Goal: Task Accomplishment & Management: Use online tool/utility

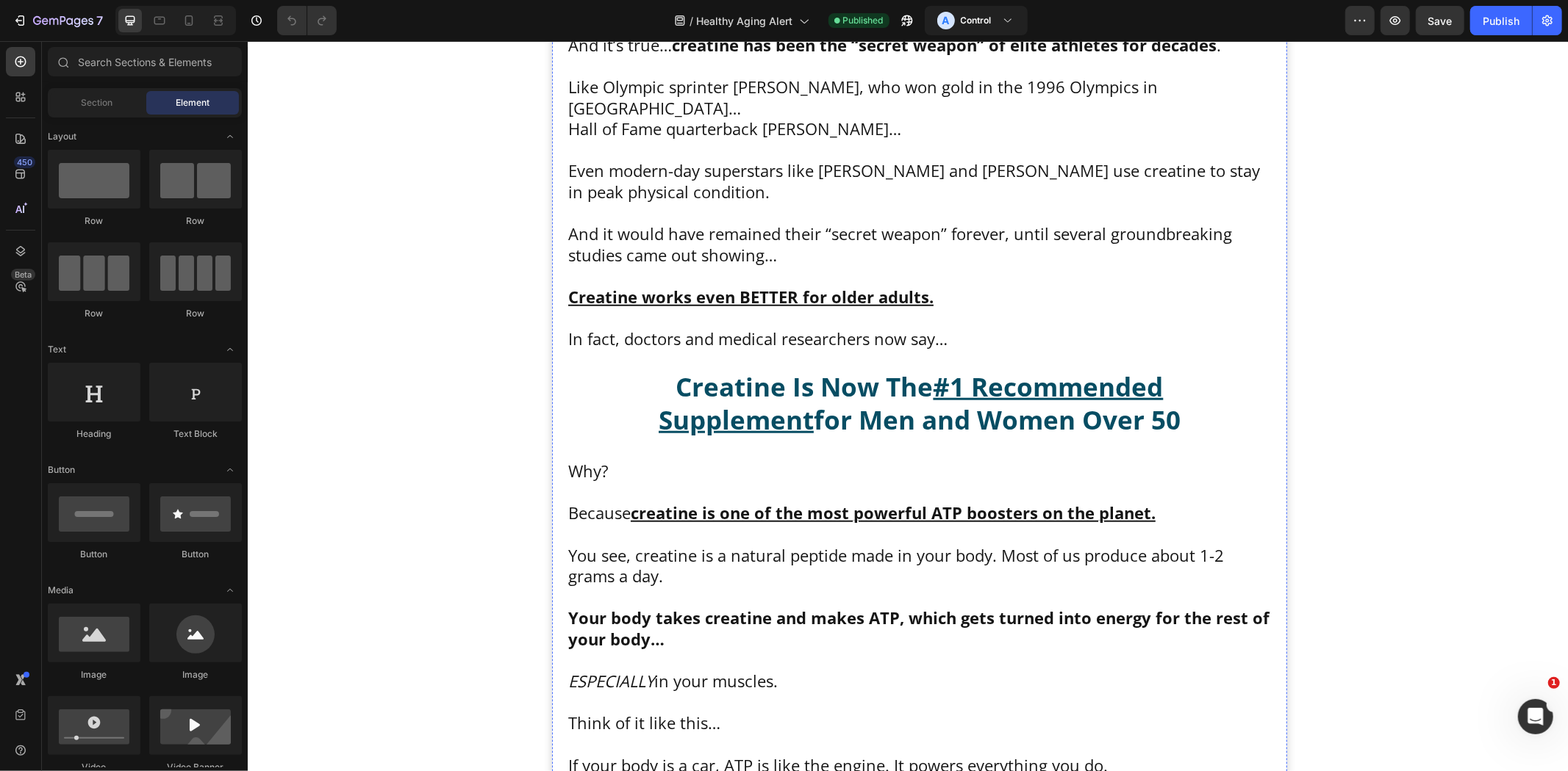
scroll to position [10204, 0]
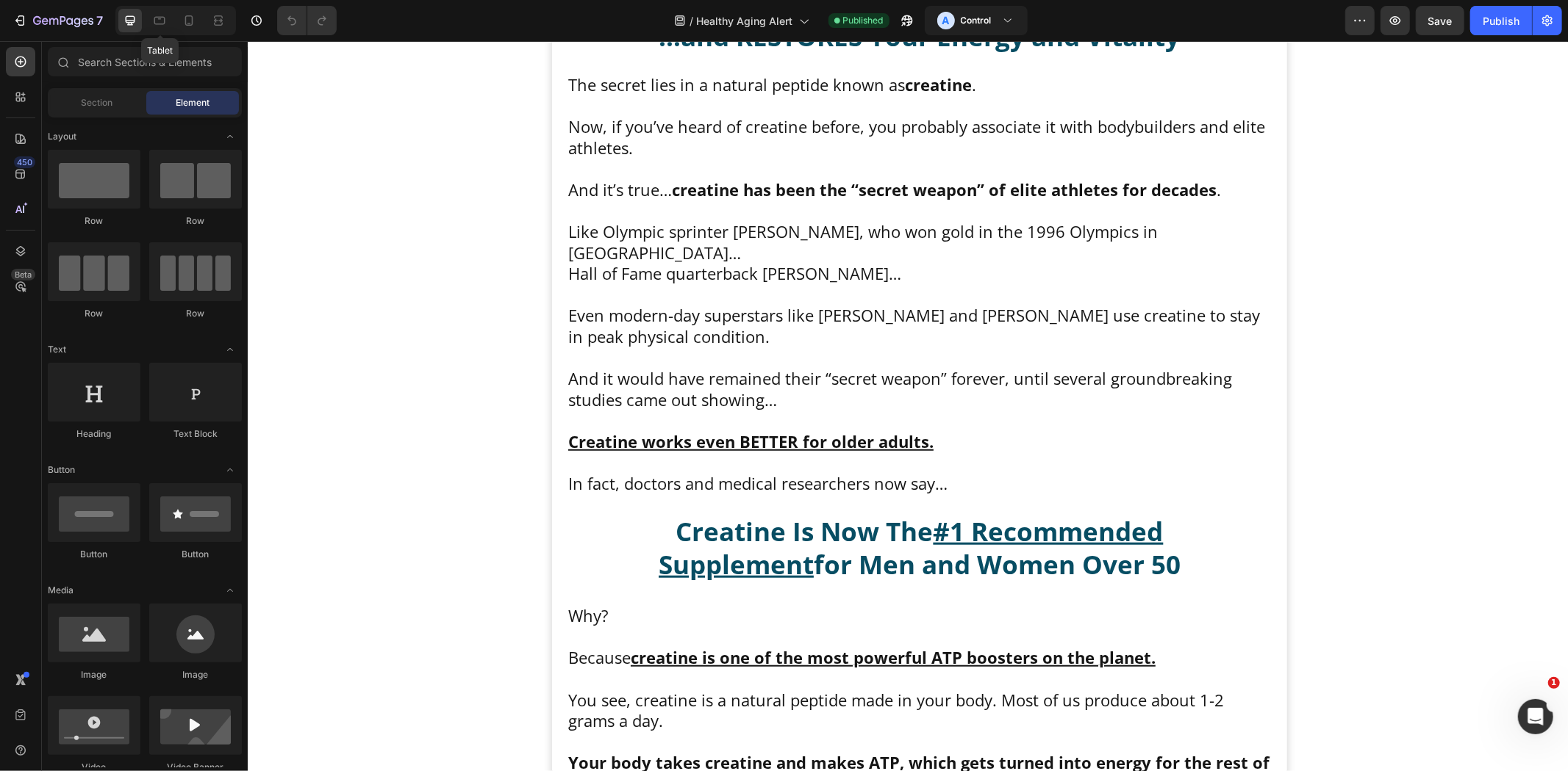
click at [165, 10] on div at bounding box center [159, 21] width 23 height 23
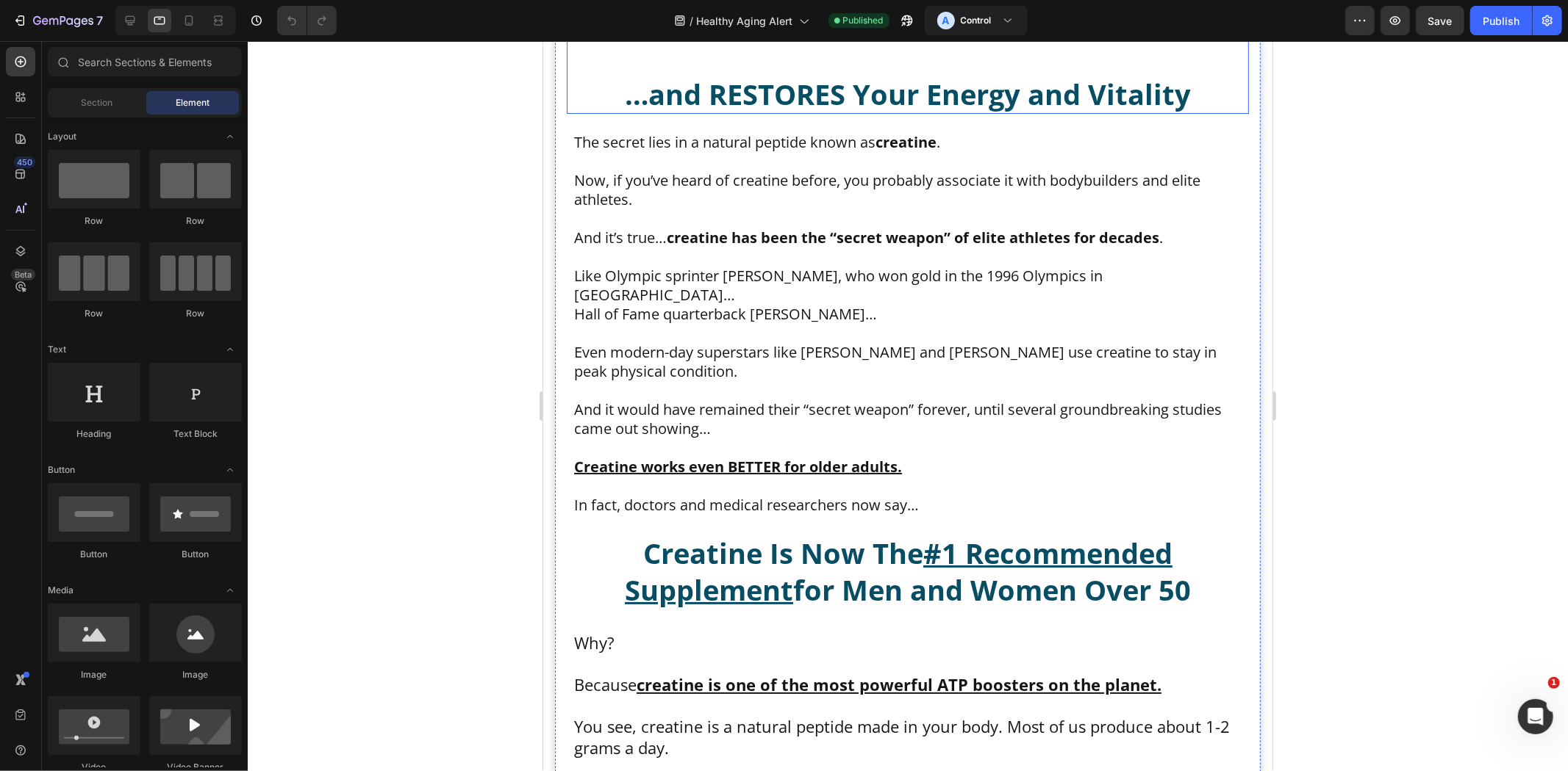
scroll to position [9470, 0]
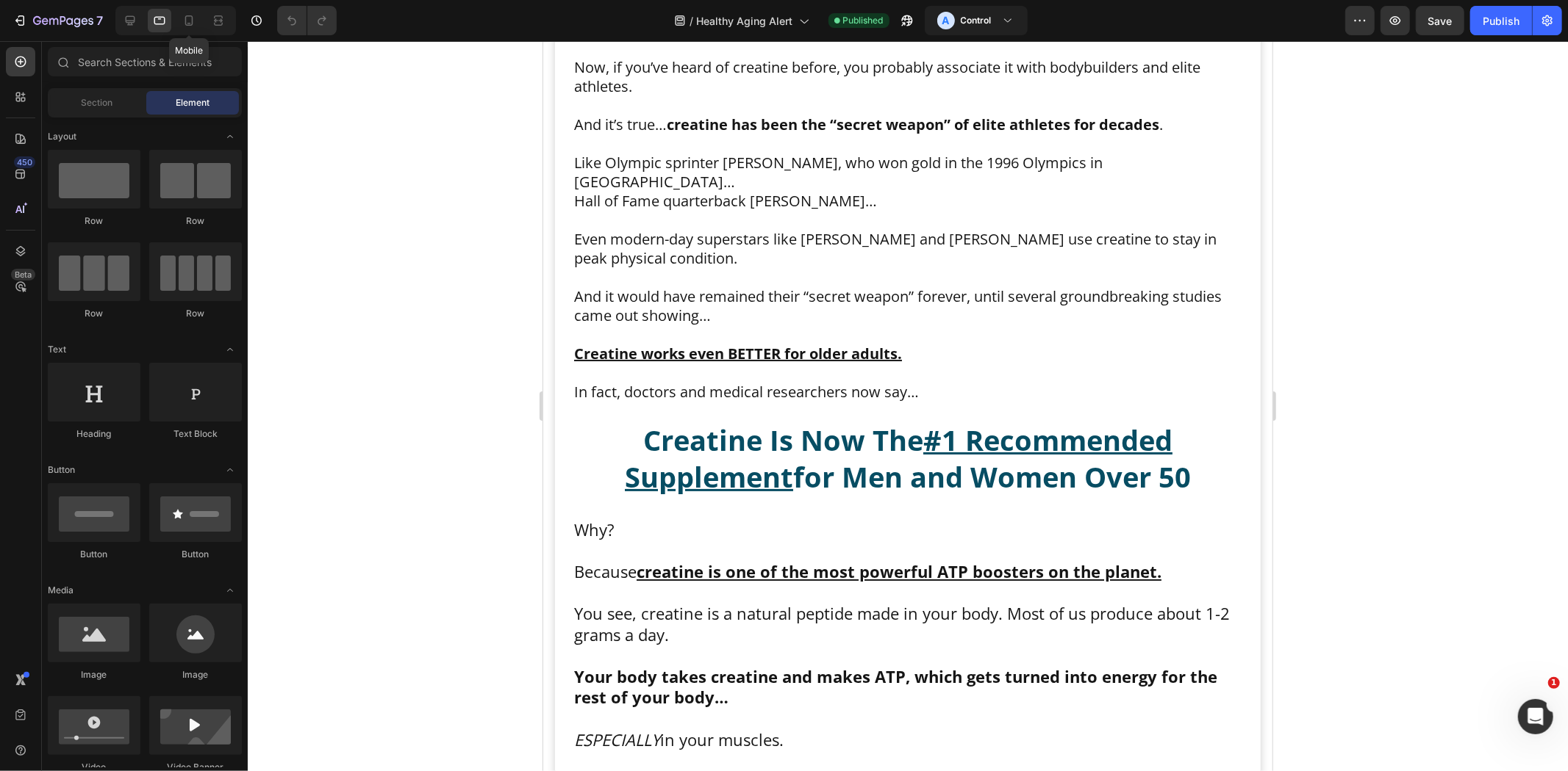
click at [192, 19] on icon at bounding box center [189, 20] width 8 height 10
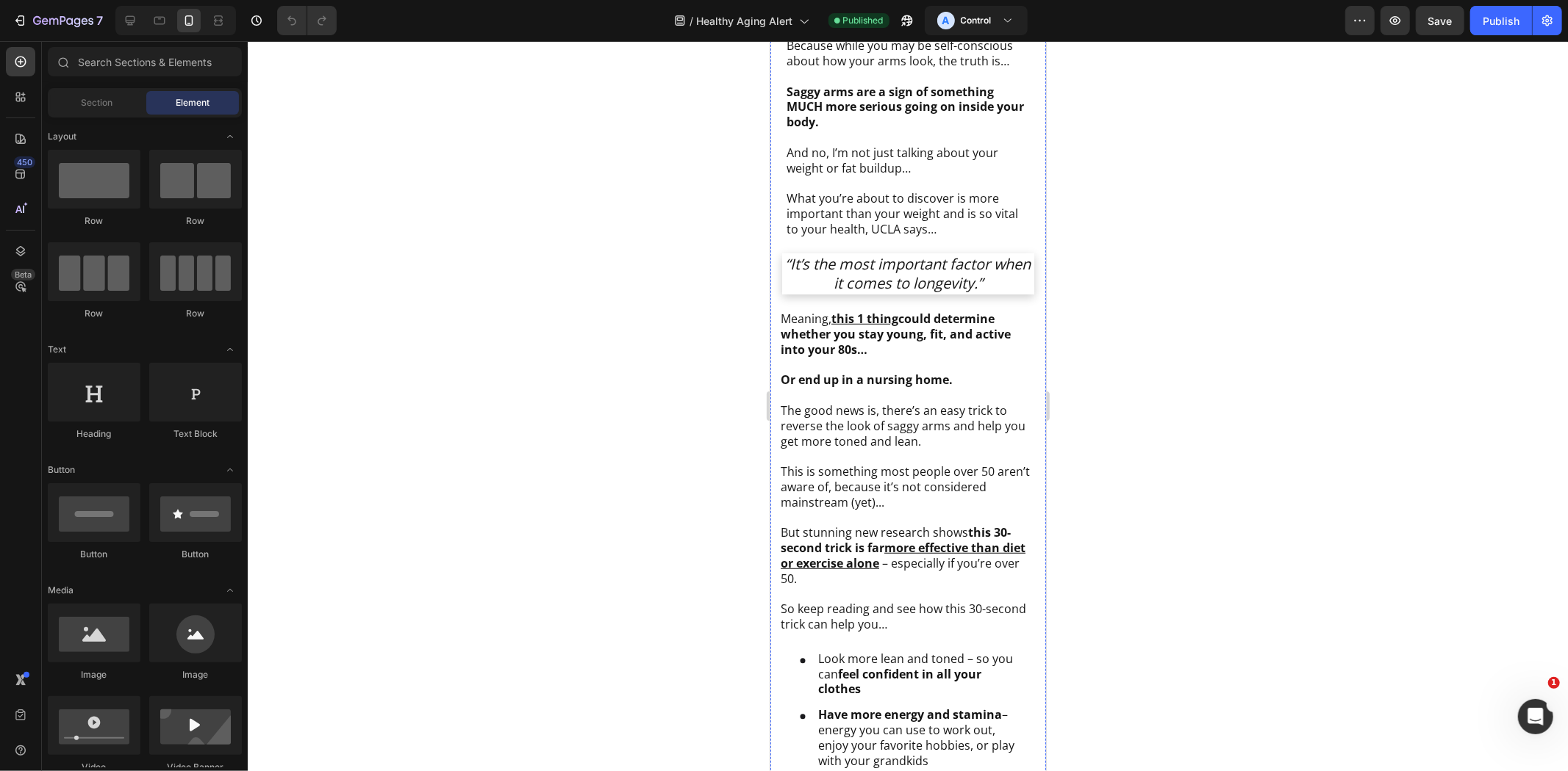
scroll to position [736, 0]
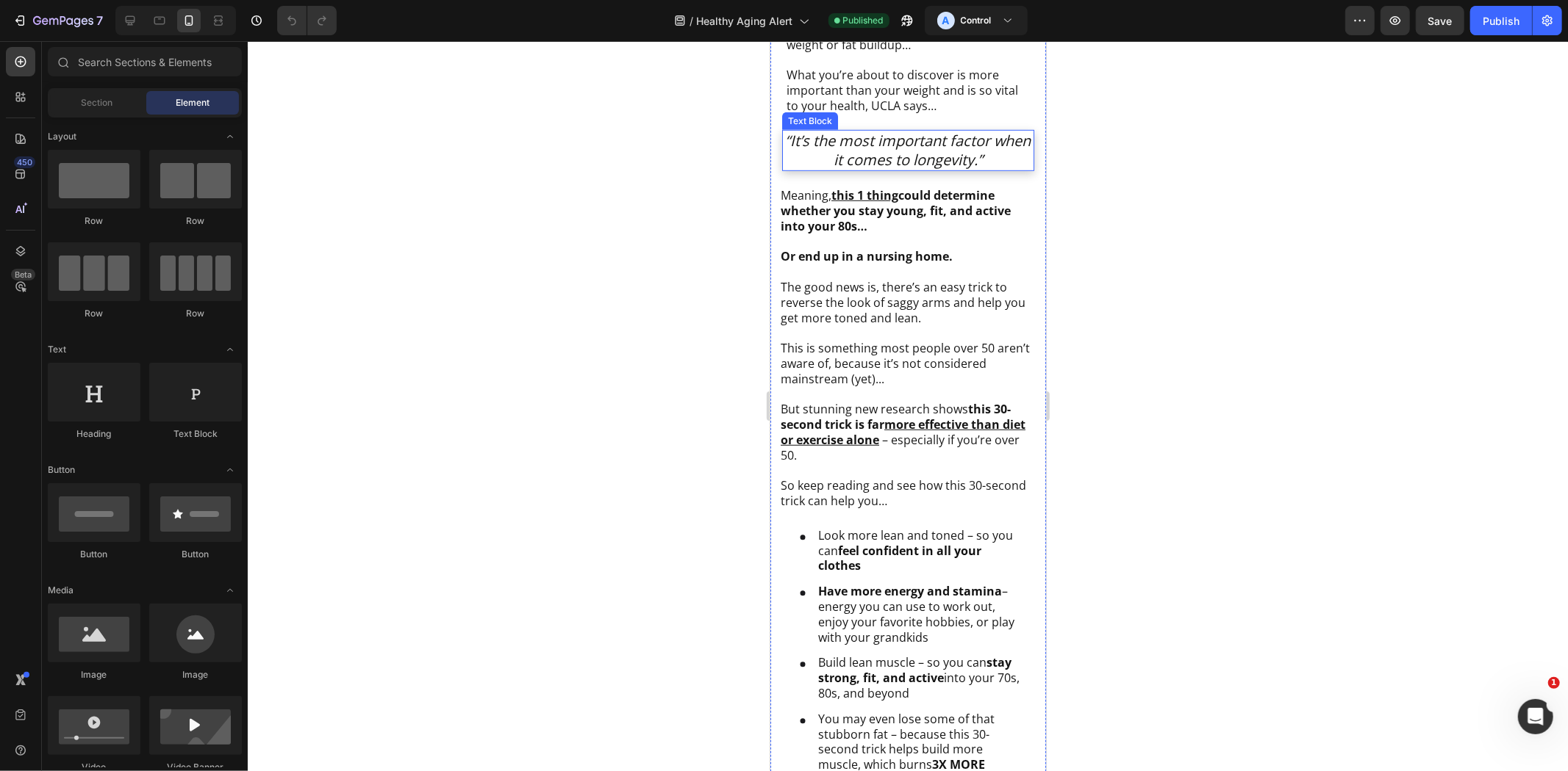
click at [912, 141] on icon "“It’s the most important factor when it comes to longevity.”" at bounding box center [907, 149] width 245 height 39
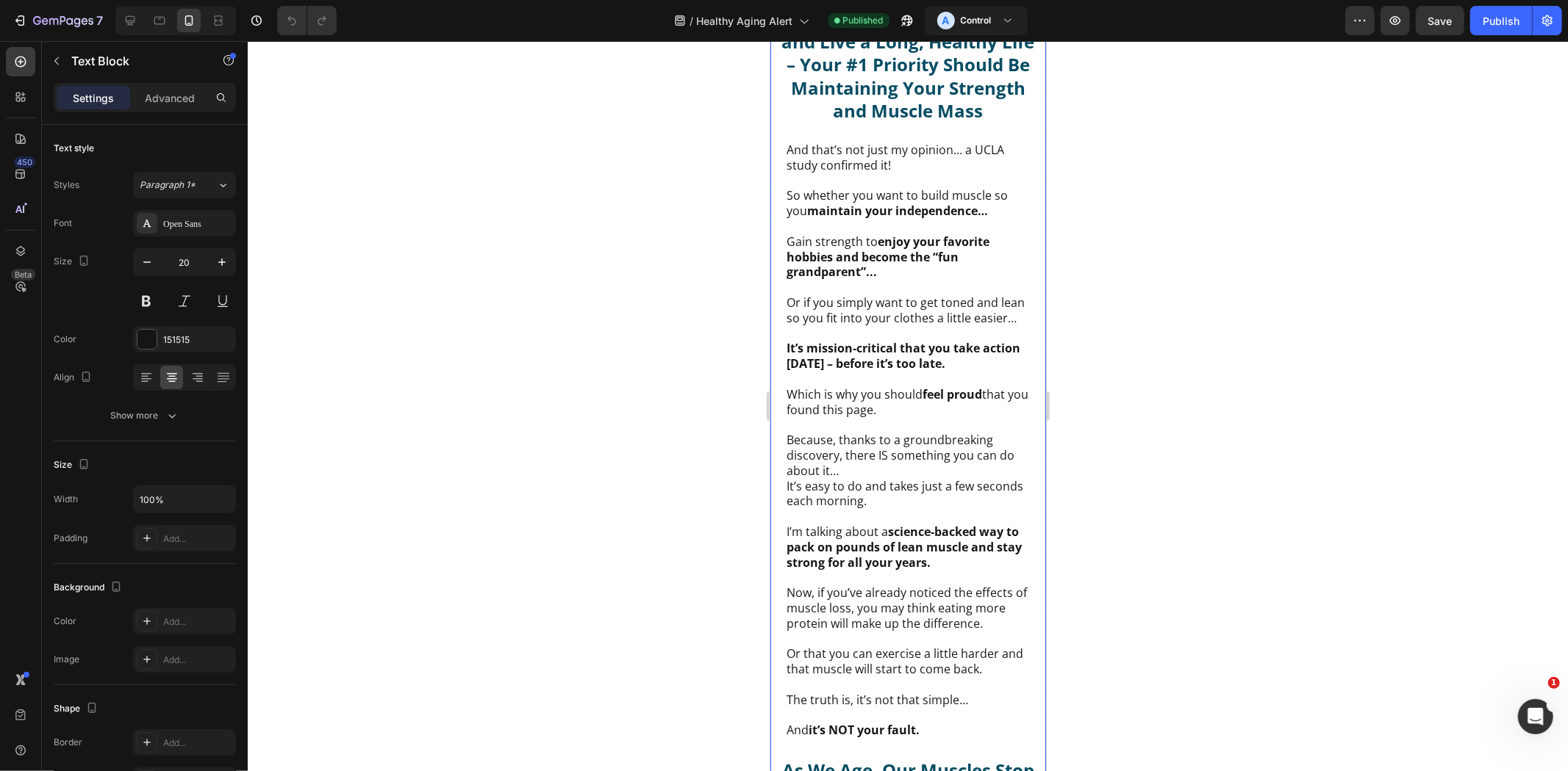
scroll to position [4327, 0]
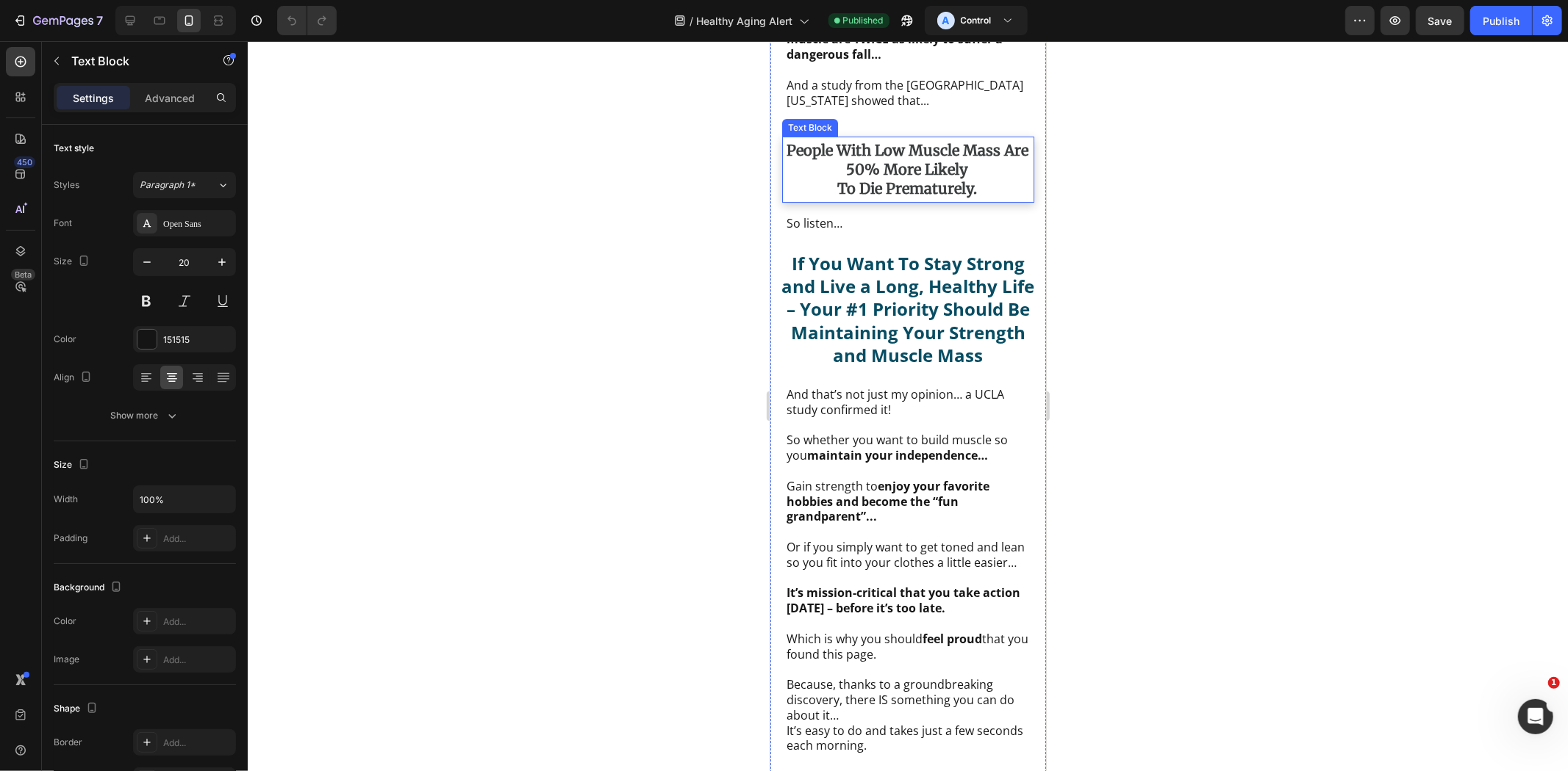
click at [909, 177] on strong "people with low muscle mass are 50% more likely" at bounding box center [906, 159] width 242 height 38
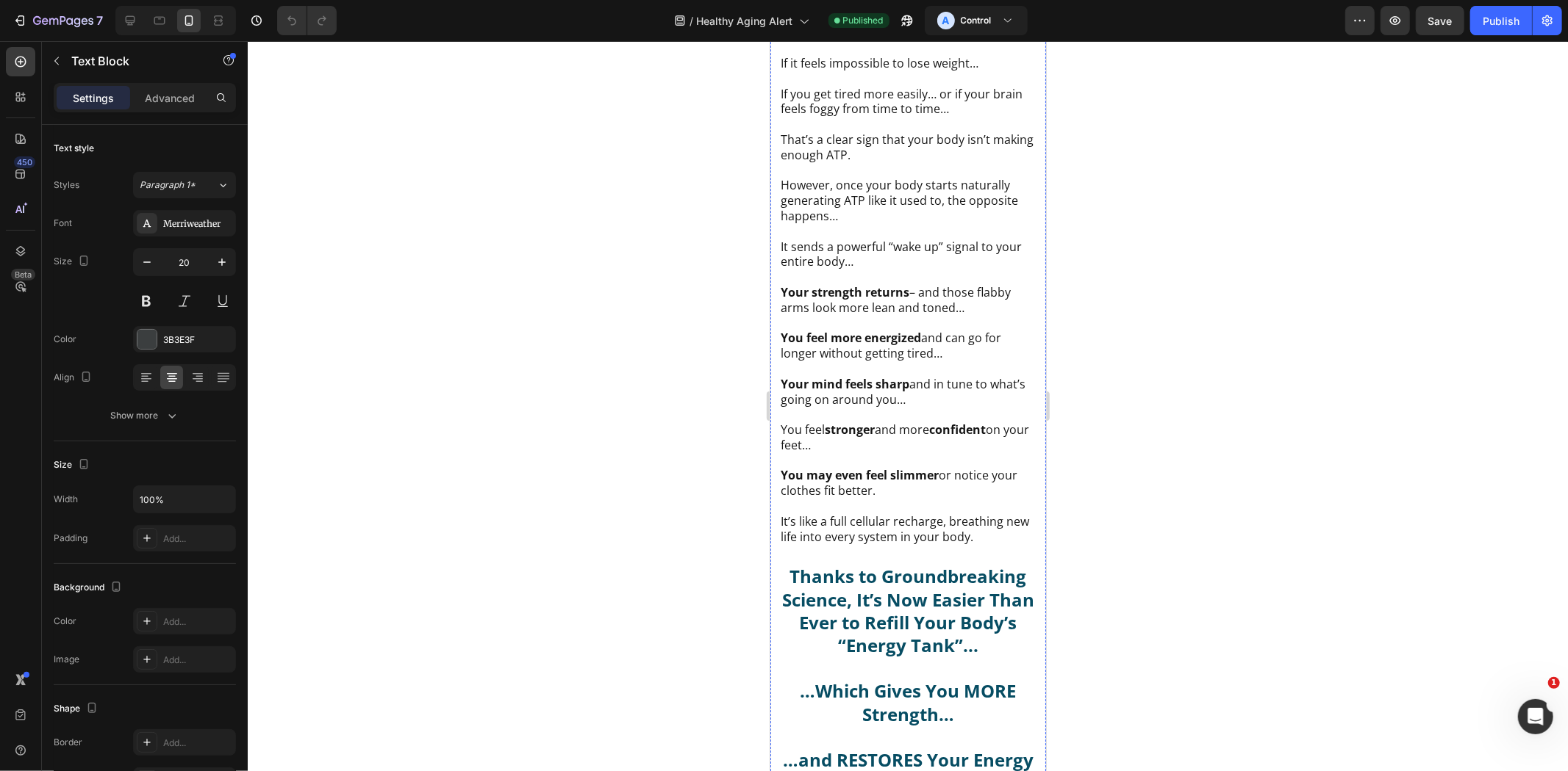
scroll to position [9959, 0]
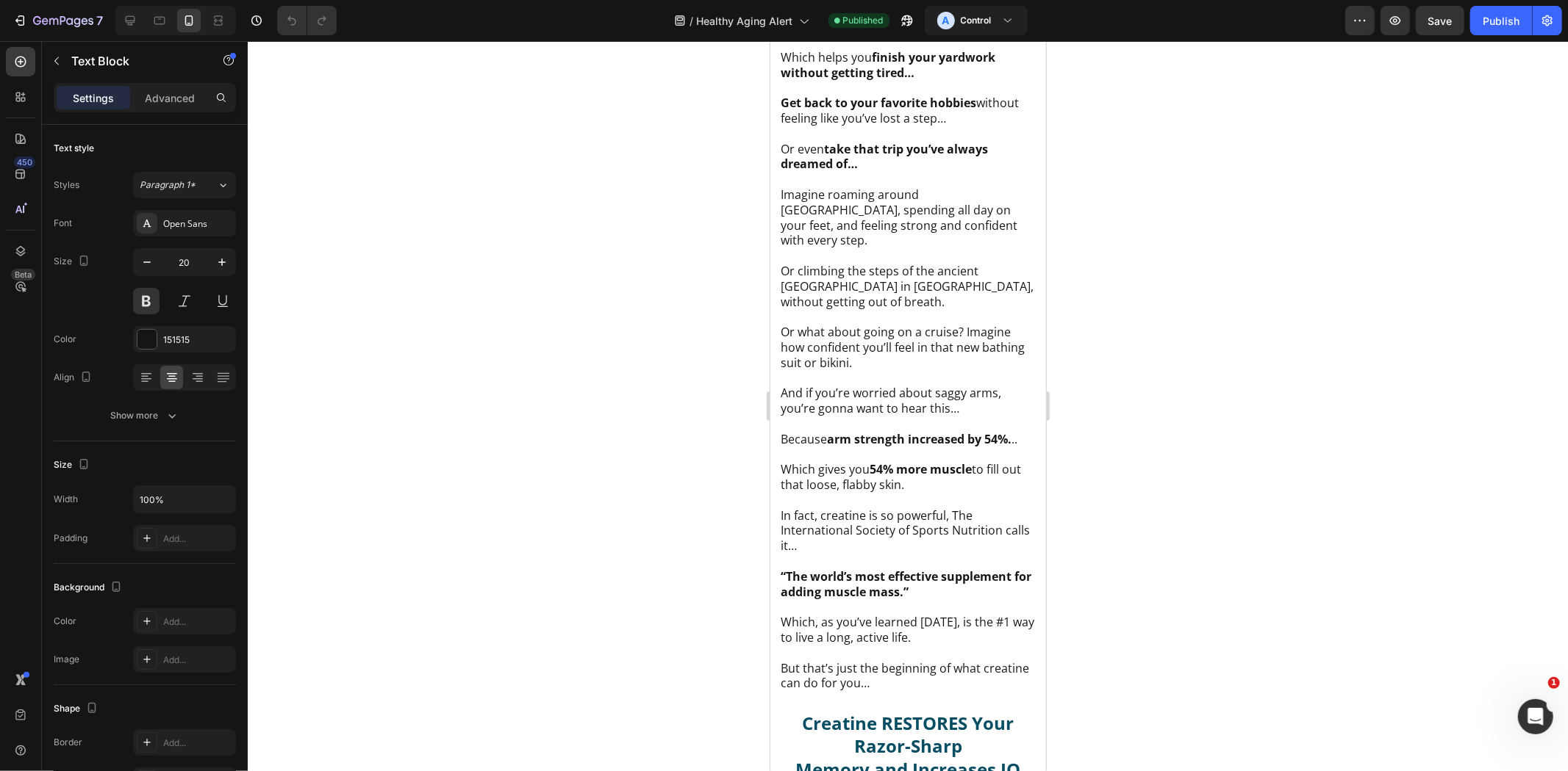
scroll to position [13142, 0]
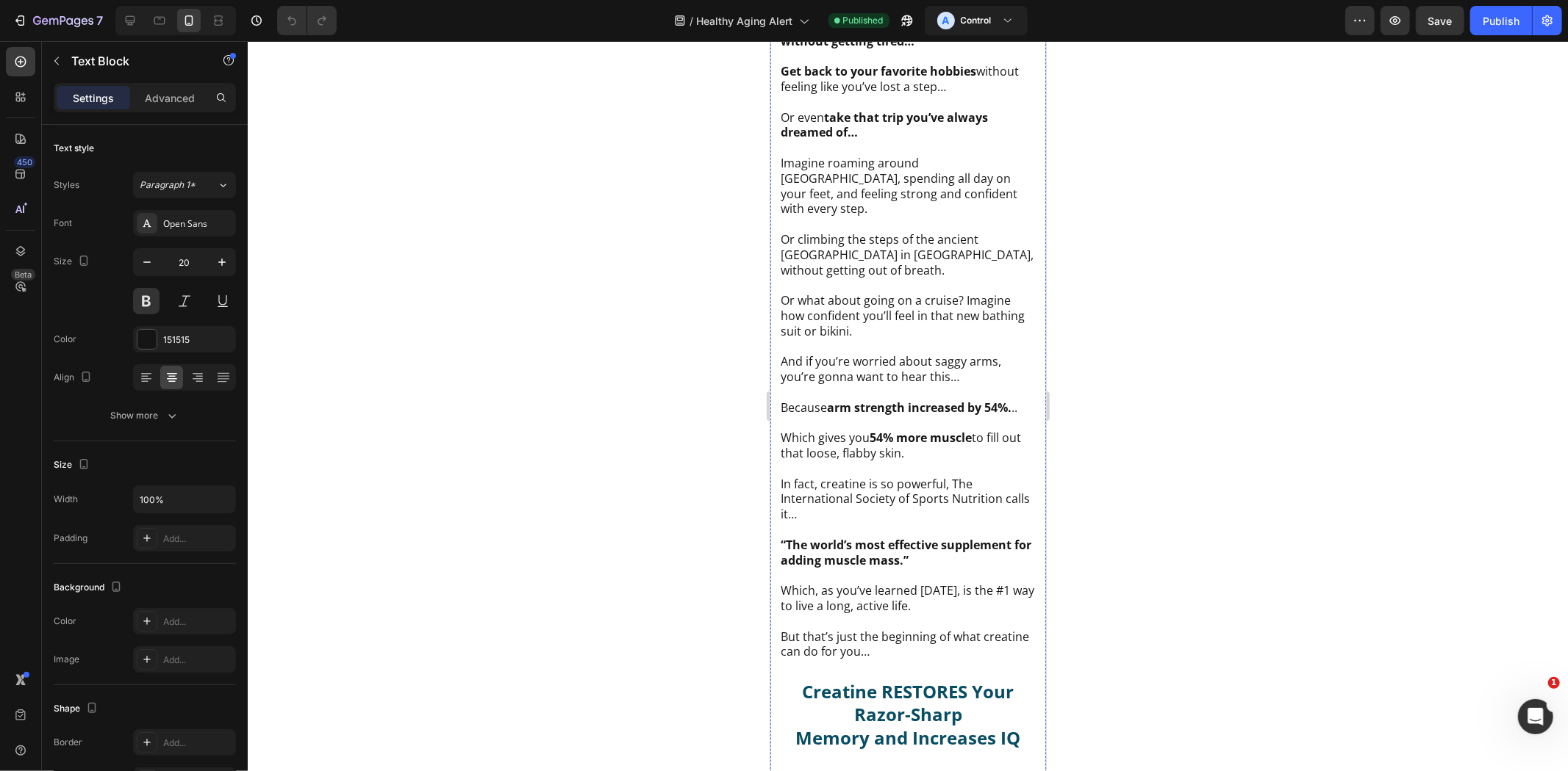
click at [1156, 404] on div at bounding box center [908, 406] width 1320 height 730
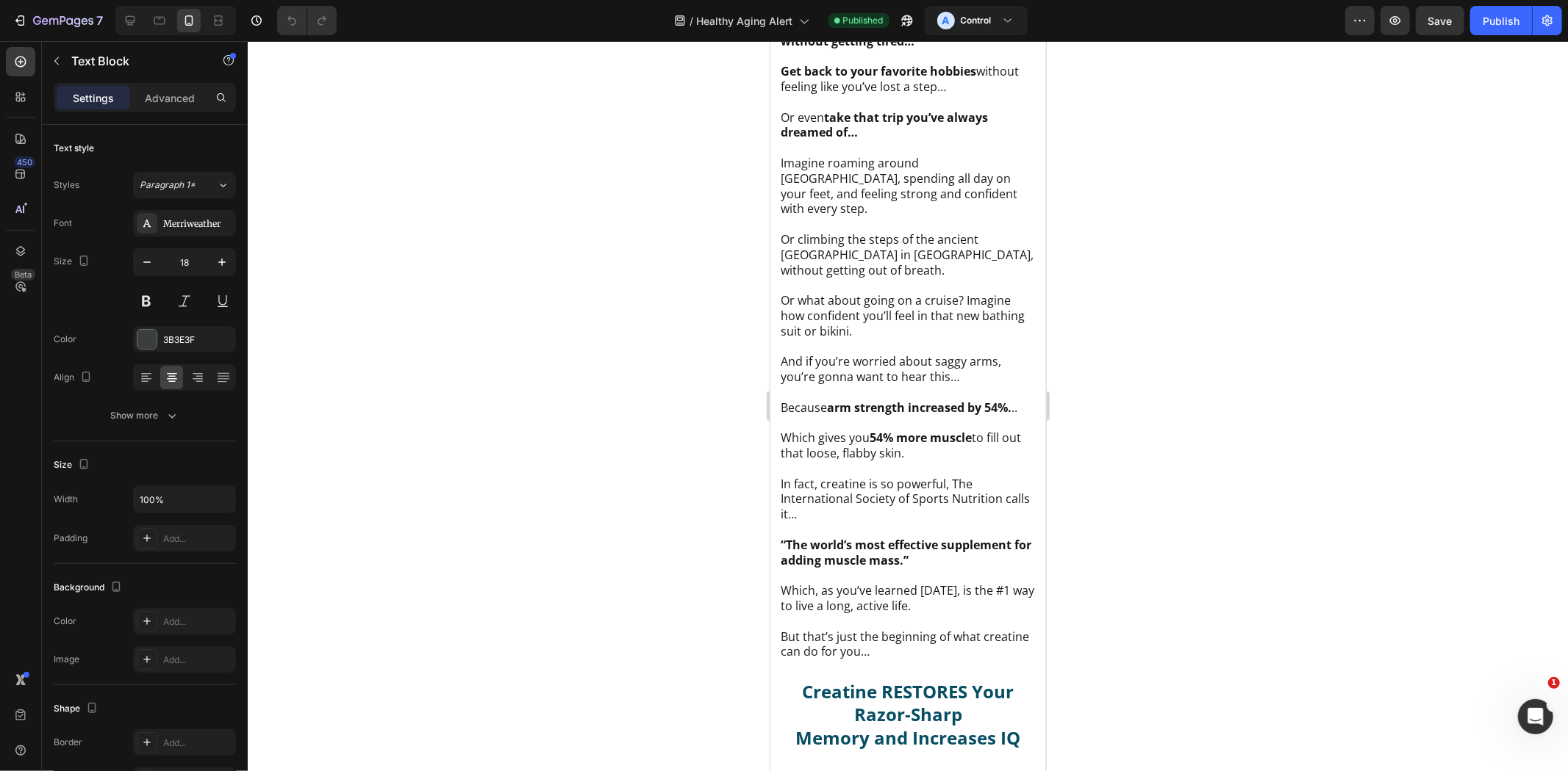
click at [230, 267] on button "button" at bounding box center [222, 262] width 27 height 27
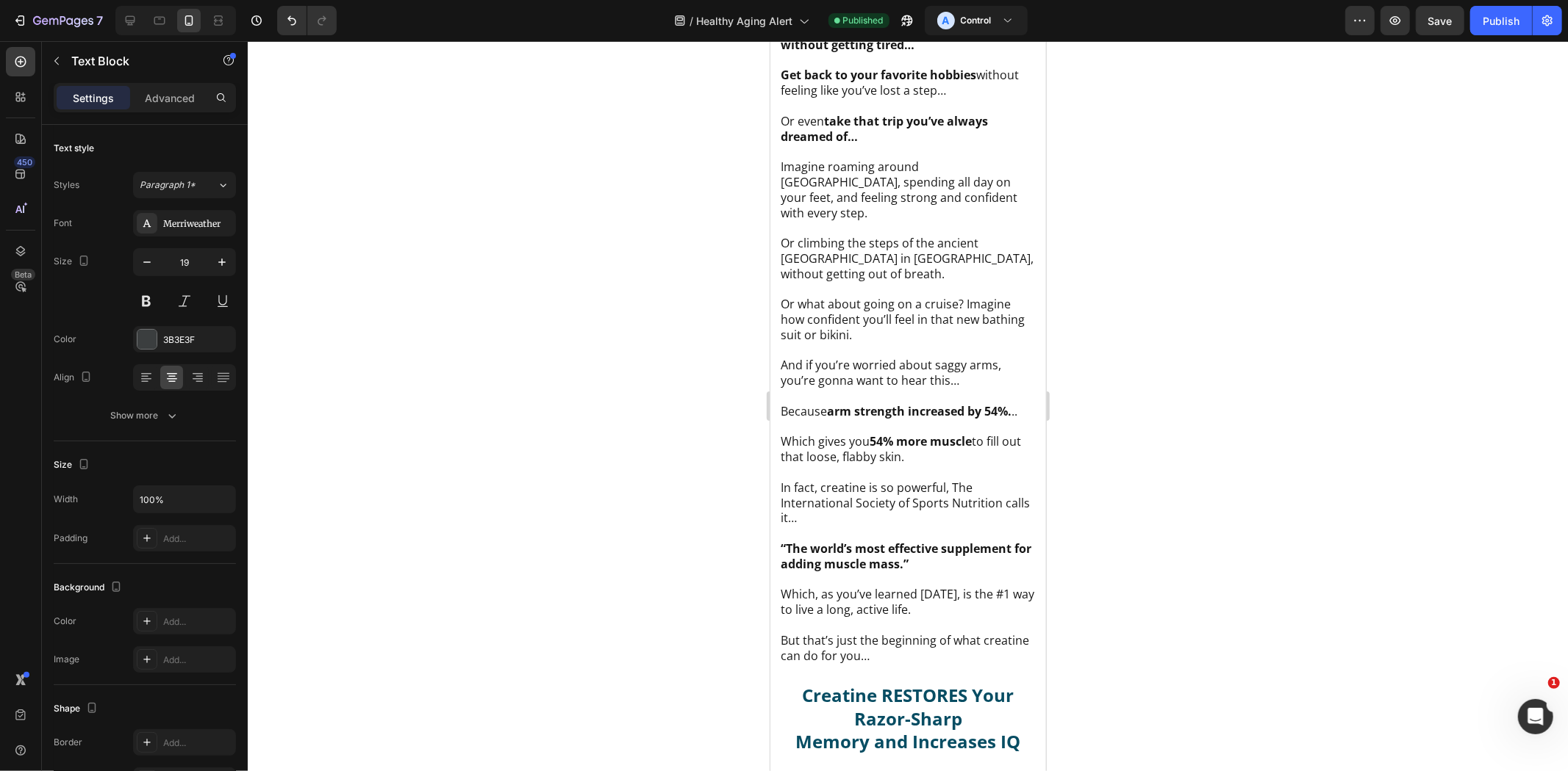
click at [231, 266] on button "button" at bounding box center [222, 262] width 27 height 27
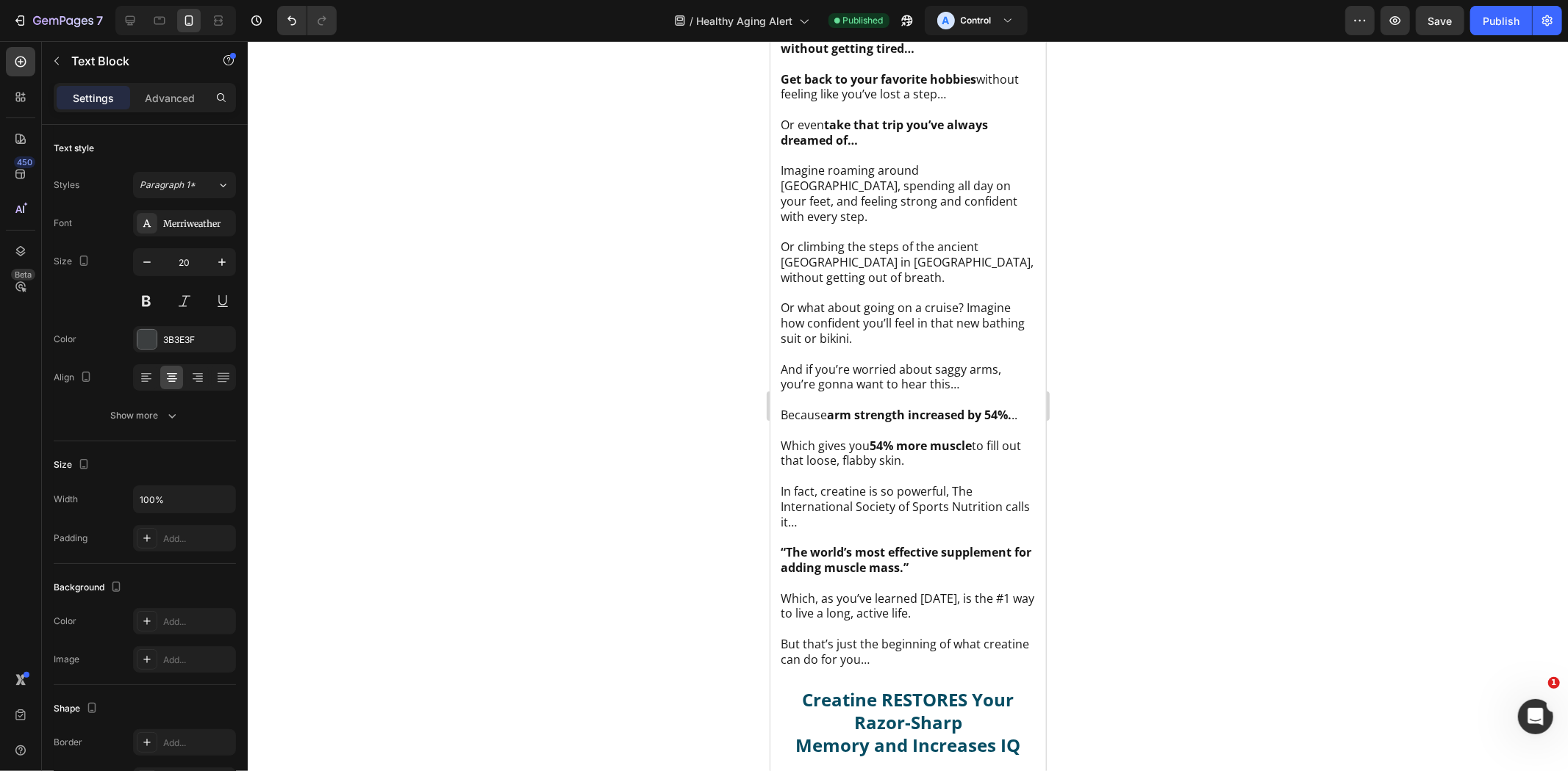
click at [150, 262] on icon "button" at bounding box center [147, 262] width 8 height 2
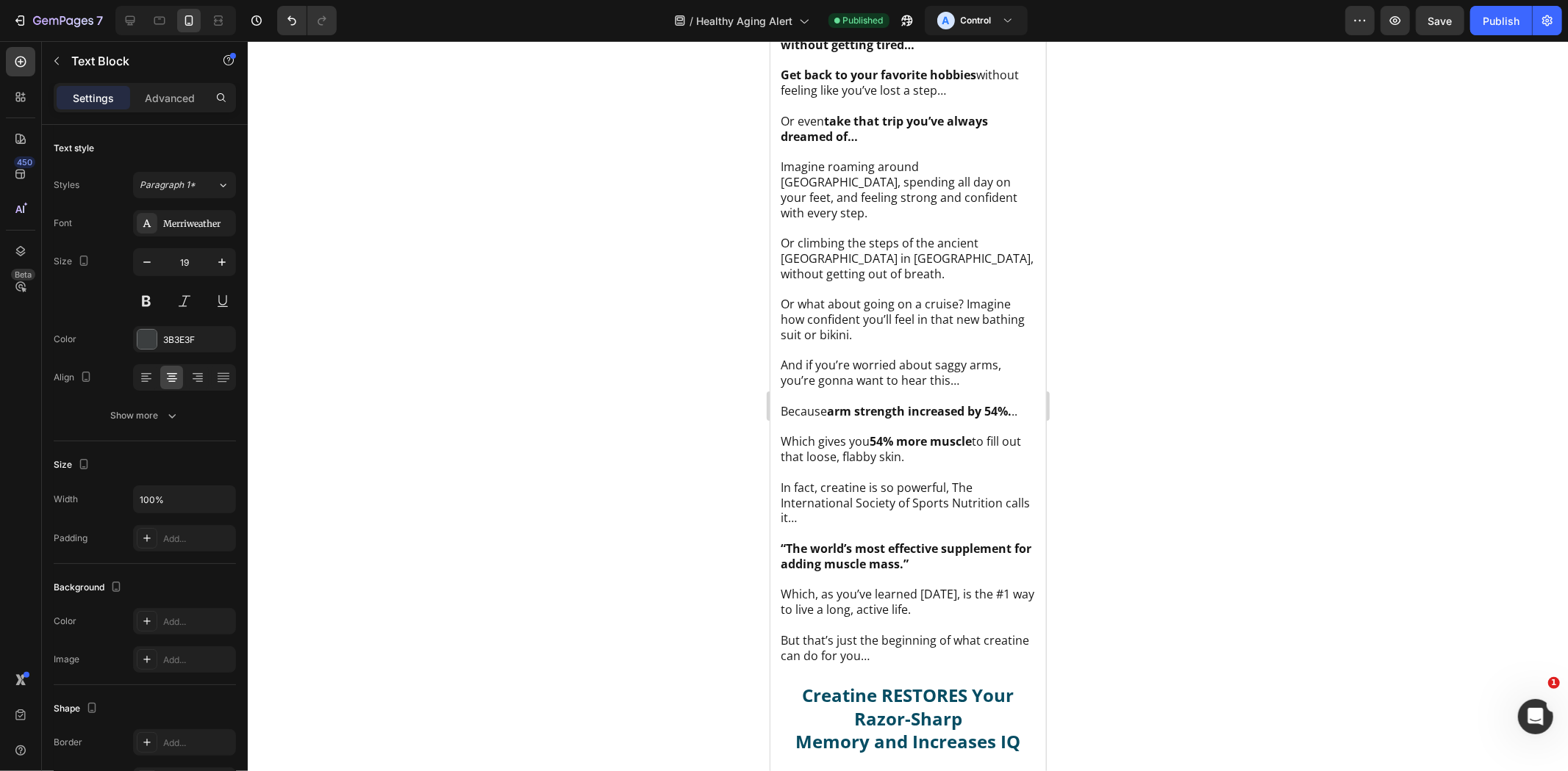
click at [150, 262] on icon "button" at bounding box center [147, 262] width 8 height 2
type input "18"
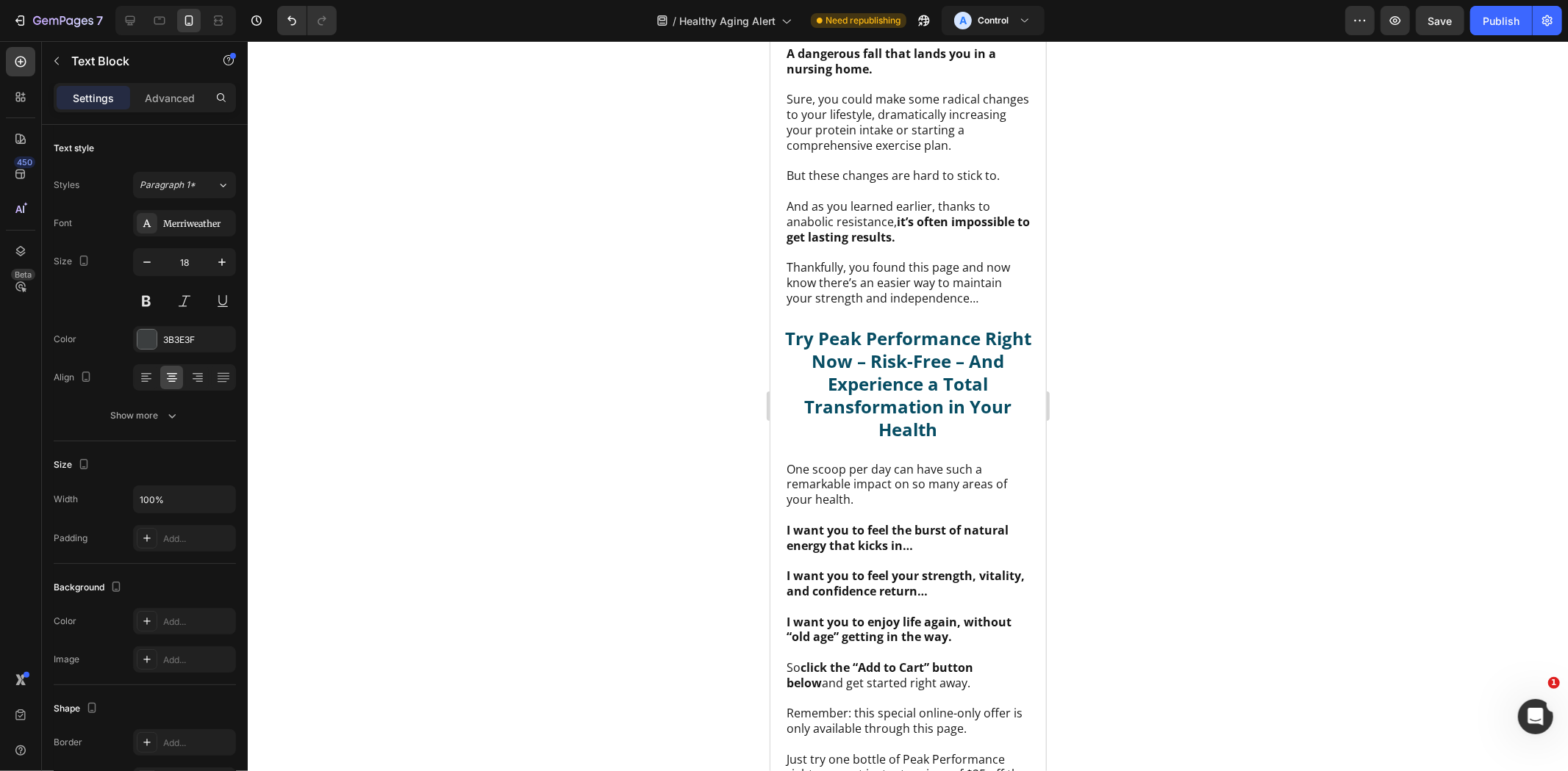
scroll to position [30526, 0]
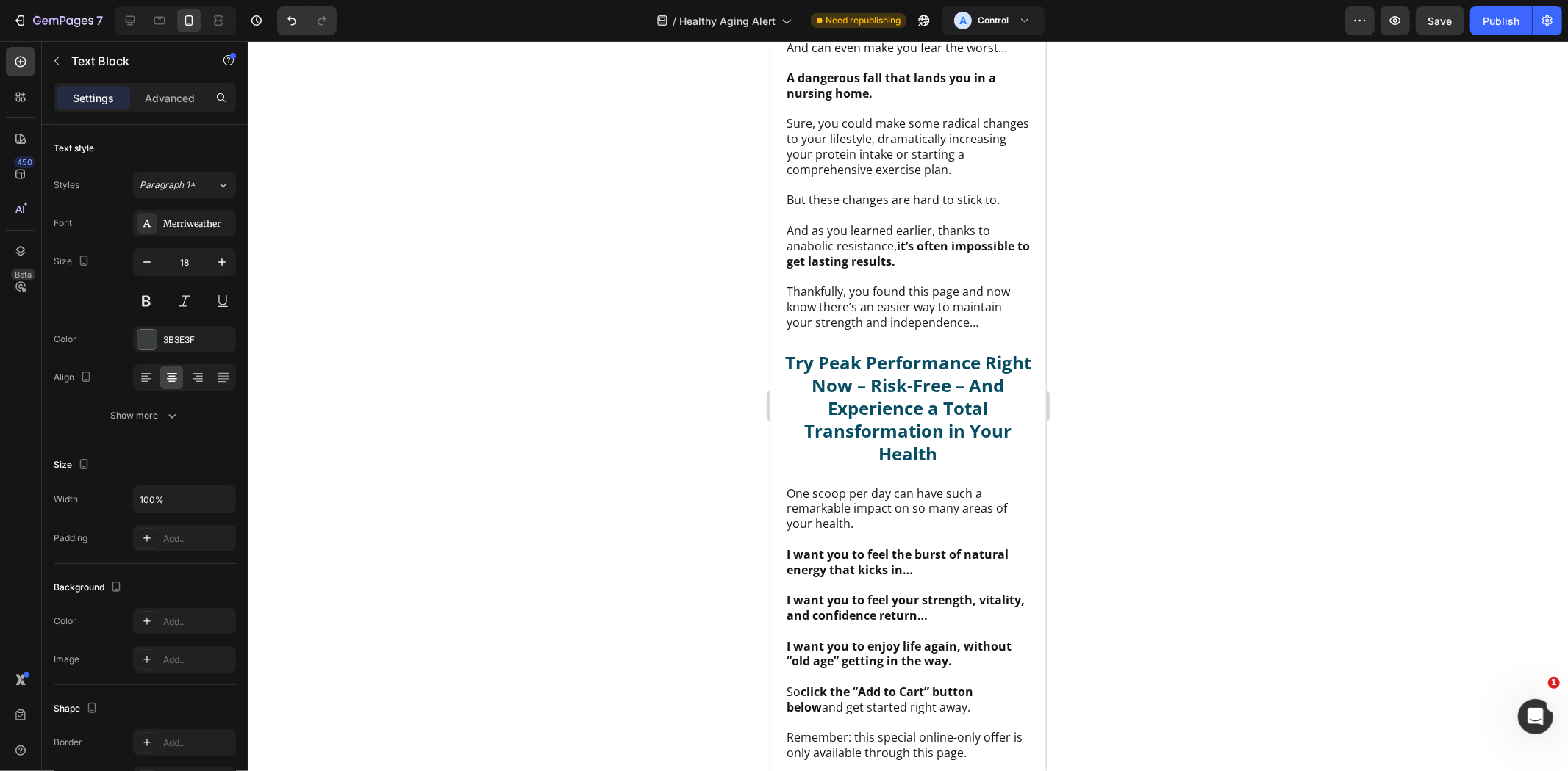
click at [1499, 15] on div "Publish" at bounding box center [1501, 21] width 37 height 15
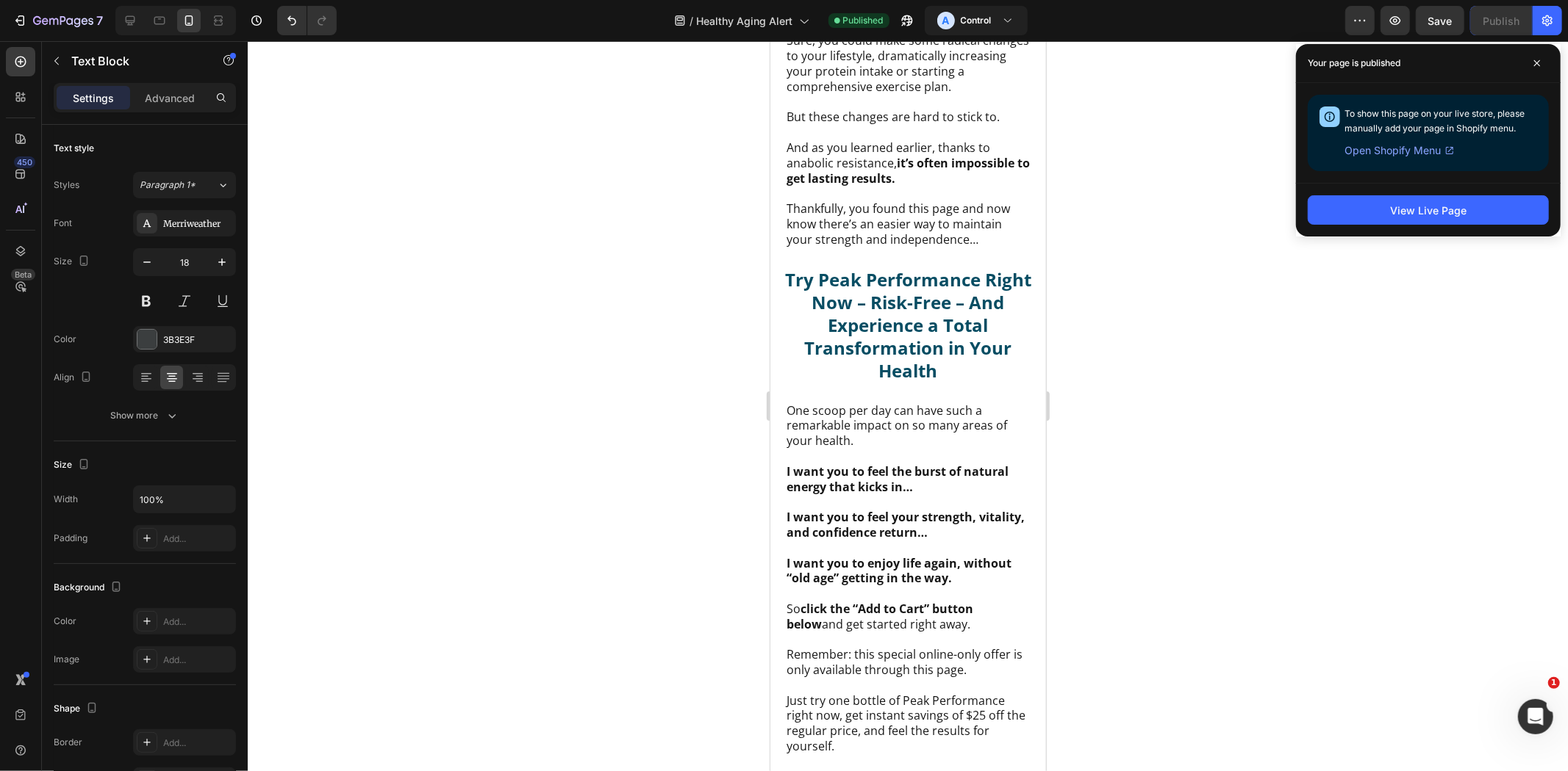
scroll to position [30608, 0]
click at [1555, 55] on div "Your page is published" at bounding box center [1428, 64] width 265 height 39
click at [1548, 59] on span at bounding box center [1537, 63] width 23 height 23
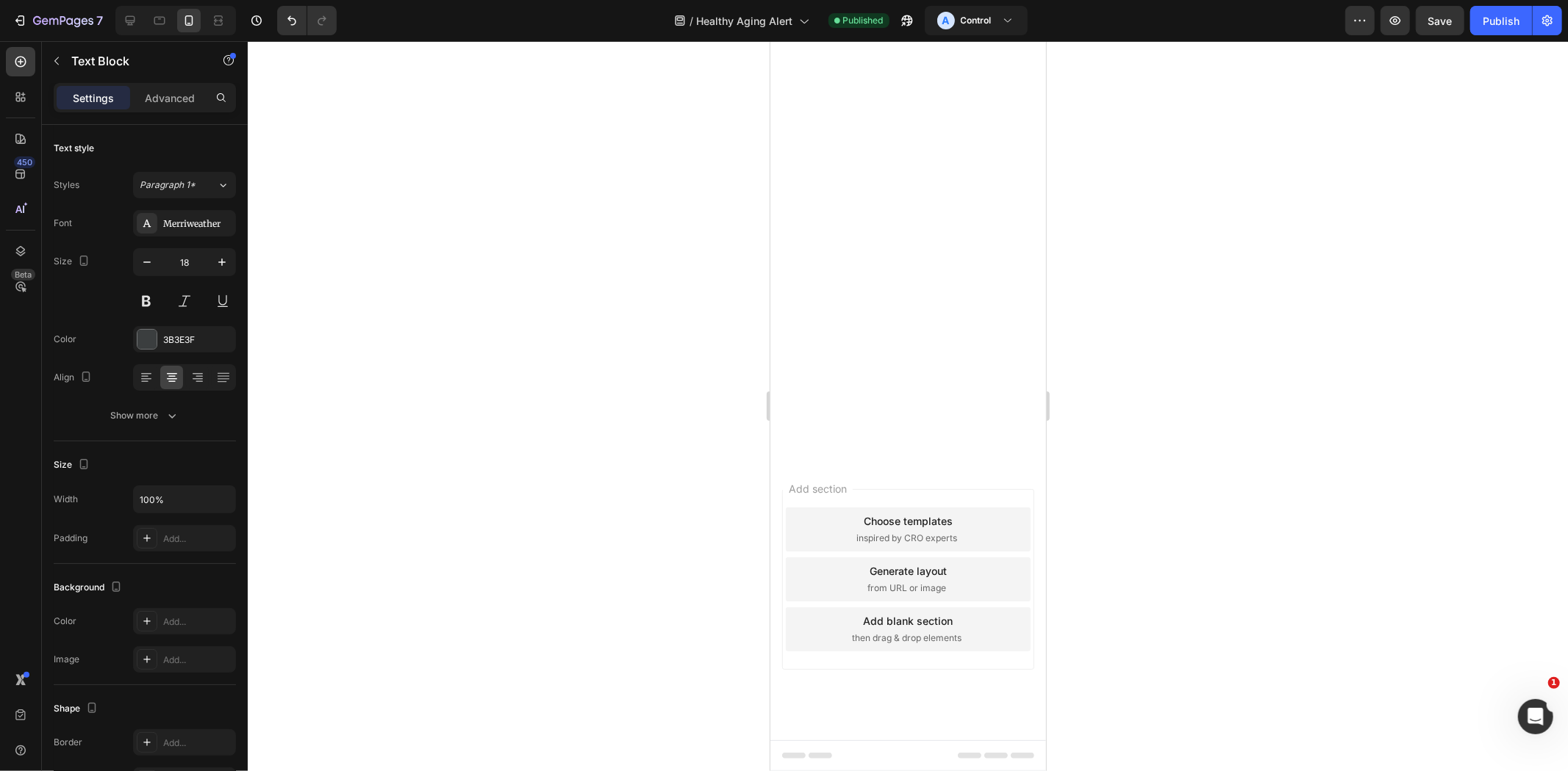
scroll to position [31751, 0]
click at [42, 18] on icon "button" at bounding box center [63, 21] width 60 height 13
